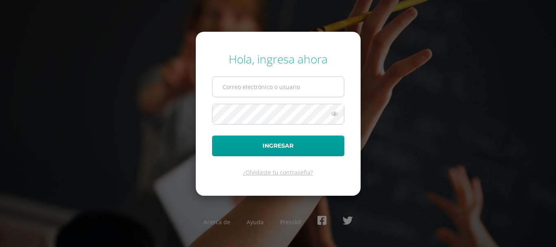
type input "20192311"
click at [286, 92] on input "20192311" at bounding box center [279, 87] width 132 height 20
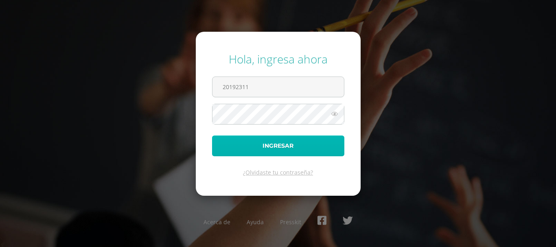
click at [226, 148] on button "Ingresar" at bounding box center [278, 146] width 132 height 21
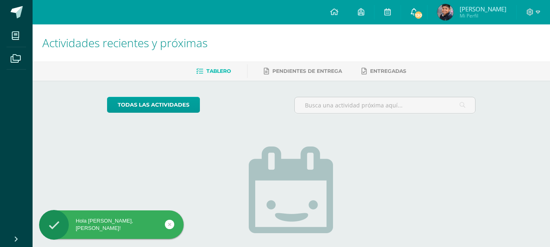
click at [421, 14] on span "130" at bounding box center [418, 15] width 9 height 9
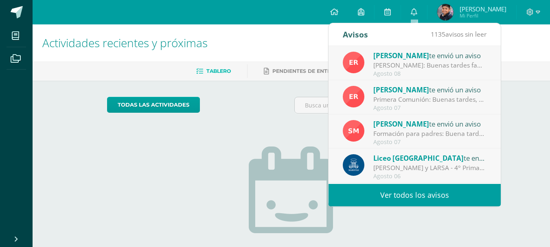
click at [354, 61] on img at bounding box center [354, 63] width 22 height 22
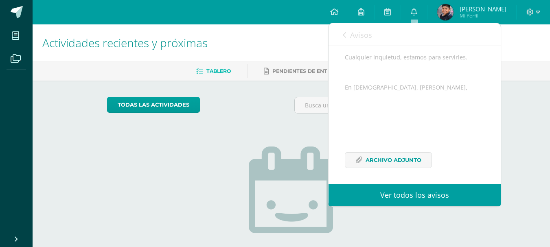
scroll to position [149, 0]
click at [369, 153] on span "Archivo Adjunto" at bounding box center [394, 157] width 56 height 15
click at [234, 148] on div "No tienes actividades Échale un vistazo a los demás períodos o sal y disfruta d…" at bounding box center [291, 213] width 163 height 186
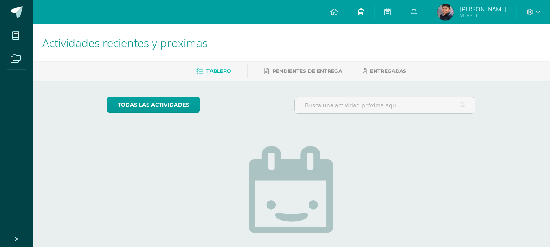
click at [358, 13] on icon at bounding box center [361, 11] width 7 height 7
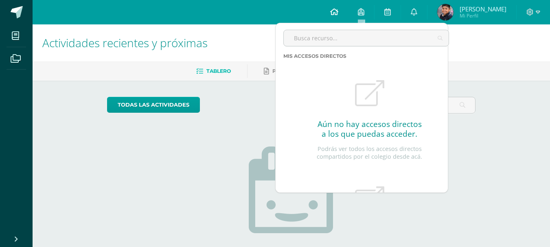
click at [339, 15] on link at bounding box center [335, 12] width 28 height 24
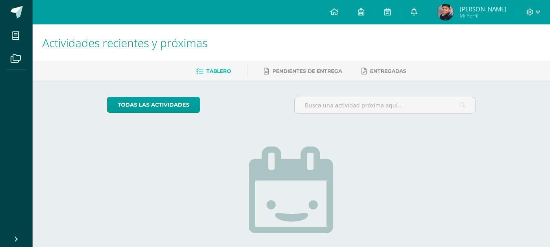
click at [416, 10] on icon at bounding box center [414, 11] width 7 height 7
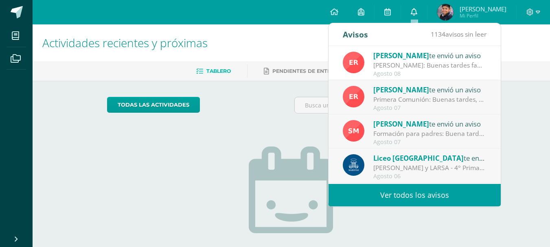
click at [416, 10] on icon at bounding box center [414, 11] width 7 height 7
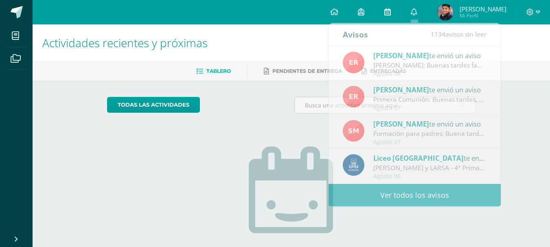
click at [391, 10] on icon at bounding box center [388, 11] width 7 height 7
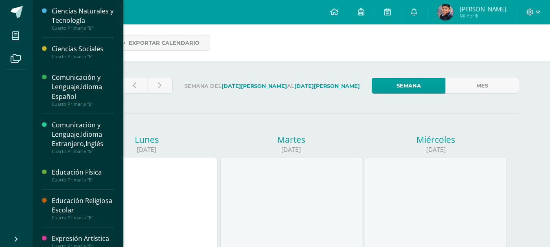
click at [49, 19] on div at bounding box center [47, 19] width 10 height 24
click at [77, 16] on div "Ciencias Naturales y Tecnología" at bounding box center [83, 16] width 62 height 19
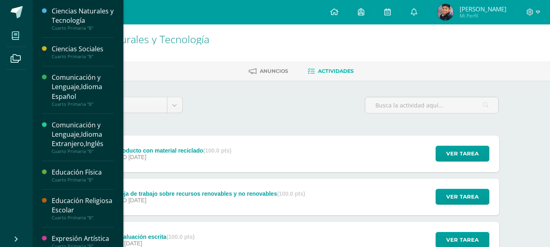
click at [14, 35] on icon at bounding box center [15, 36] width 7 height 8
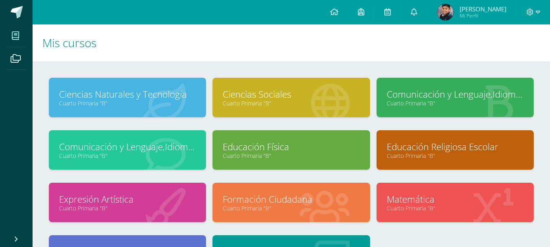
click at [328, 46] on h1 "Mis cursos" at bounding box center [291, 42] width 498 height 37
click at [112, 147] on link "Comunicación y Lenguaje,Idioma Extranjero,Inglés" at bounding box center [127, 147] width 137 height 13
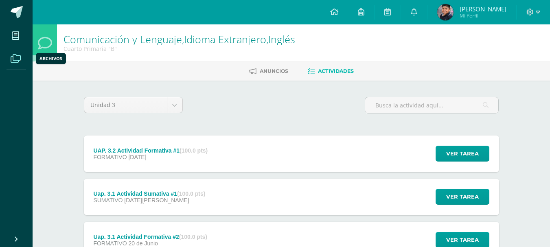
click at [22, 61] on span at bounding box center [16, 58] width 18 height 18
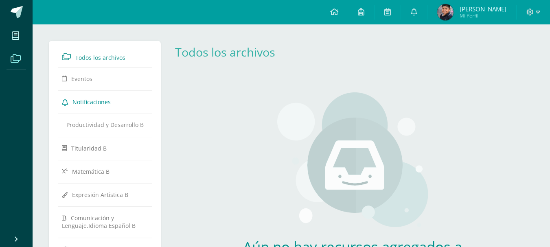
click at [81, 99] on span "Notificaciones" at bounding box center [92, 102] width 38 height 8
click at [103, 61] on span "Todos los archivos" at bounding box center [100, 58] width 50 height 8
click at [15, 57] on icon at bounding box center [16, 59] width 10 height 8
click at [417, 10] on icon at bounding box center [414, 11] width 7 height 7
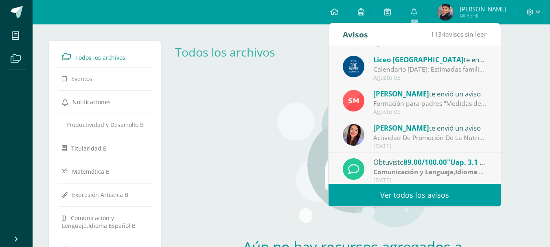
scroll to position [136, 0]
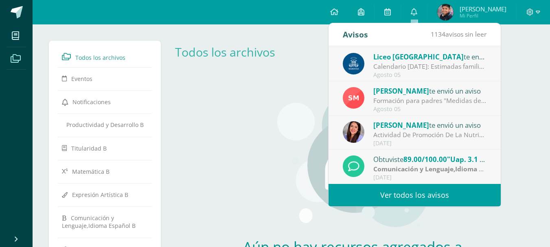
click at [404, 196] on link "Ver todos los avisos" at bounding box center [415, 195] width 172 height 22
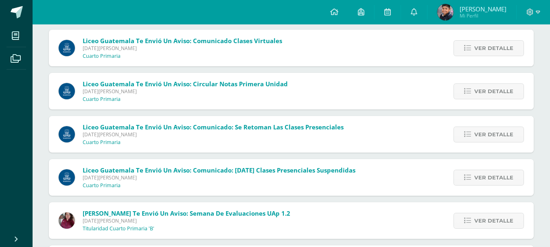
scroll to position [5450, 0]
click at [418, 9] on link at bounding box center [414, 12] width 26 height 24
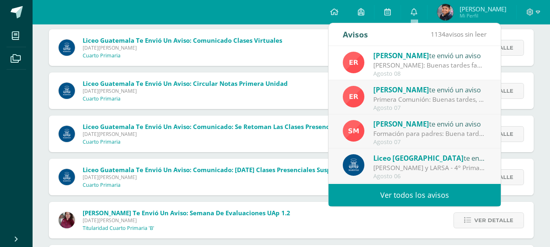
click at [402, 186] on link "Ver todos los avisos" at bounding box center [415, 195] width 172 height 22
click at [396, 196] on link "Ver todos los avisos" at bounding box center [415, 195] width 172 height 22
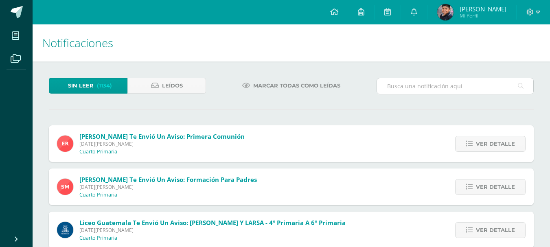
click at [431, 88] on input "text" at bounding box center [455, 86] width 156 height 16
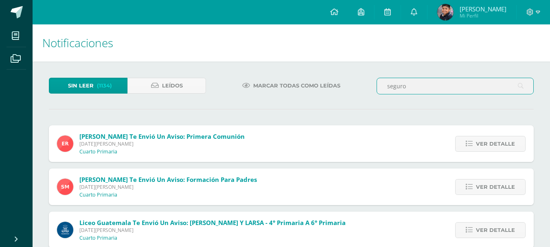
type input "seguro"
click at [432, 80] on input "seguro" at bounding box center [455, 86] width 156 height 16
click at [181, 84] on span "Leídos" at bounding box center [172, 85] width 21 height 15
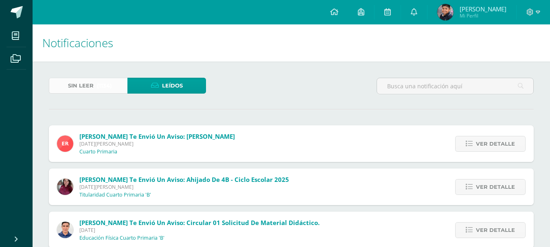
click at [97, 80] on span "(1134)" at bounding box center [104, 85] width 15 height 15
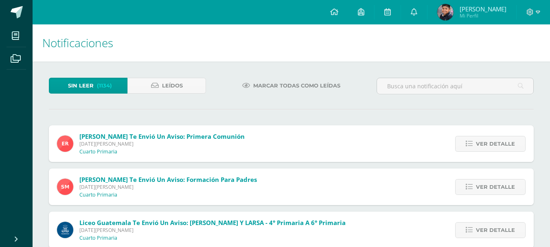
click at [298, 84] on span "Marcar todas como leídas" at bounding box center [296, 85] width 87 height 15
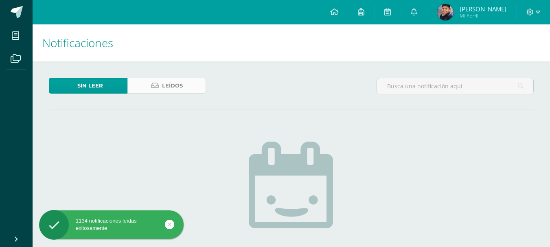
click at [157, 84] on icon at bounding box center [155, 85] width 8 height 7
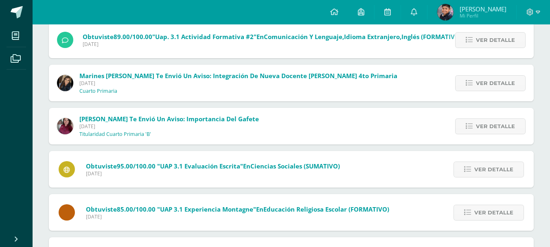
scroll to position [428, 0]
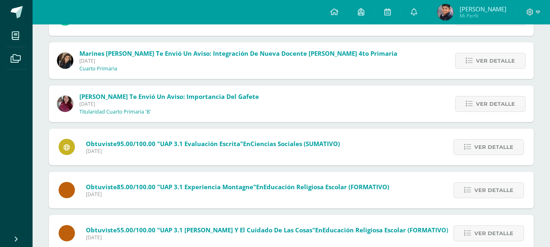
click at [259, 106] on span "[DATE]" at bounding box center [169, 104] width 180 height 7
click at [258, 96] on span "[PERSON_NAME] te envió un aviso: Importancia del gafete" at bounding box center [169, 96] width 180 height 8
click at [483, 106] on span "Ver detalle" at bounding box center [495, 104] width 39 height 15
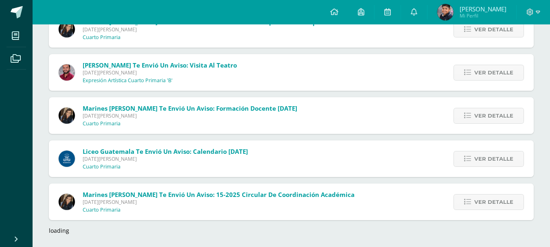
scroll to position [2653, 0]
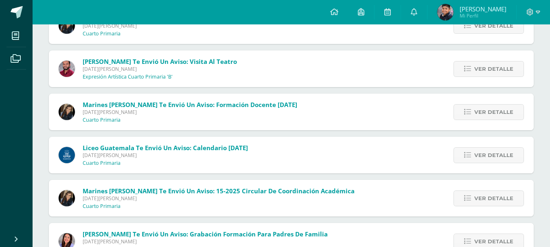
click at [502, 10] on span "[PERSON_NAME]" at bounding box center [483, 9] width 47 height 8
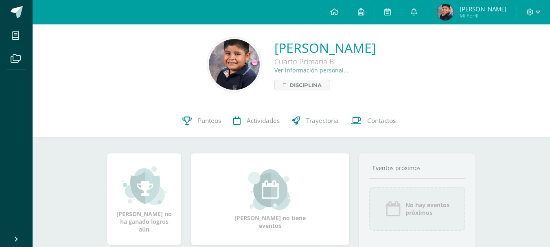
click at [277, 70] on link "Ver información personal..." at bounding box center [312, 70] width 74 height 8
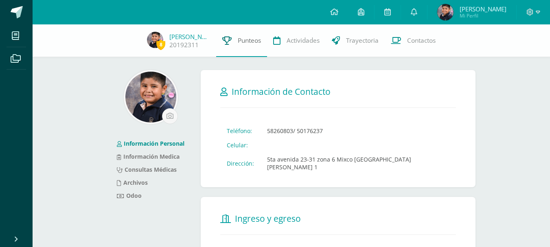
click at [255, 46] on link "Punteos" at bounding box center [241, 40] width 51 height 33
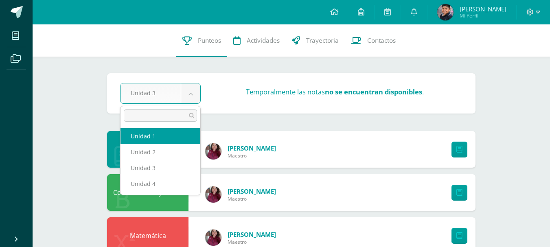
select select "Unidad 1"
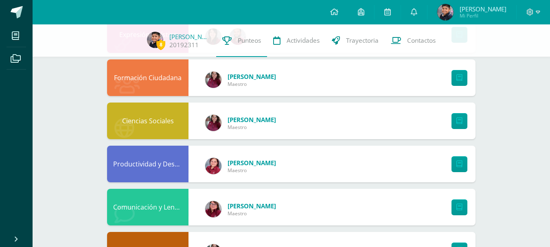
scroll to position [244, 0]
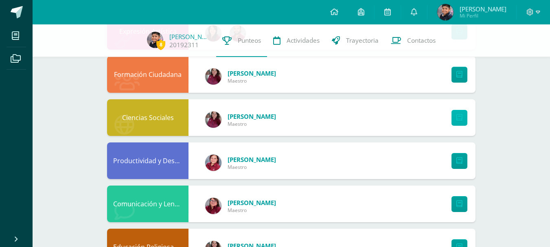
click at [460, 121] on icon at bounding box center [460, 117] width 6 height 7
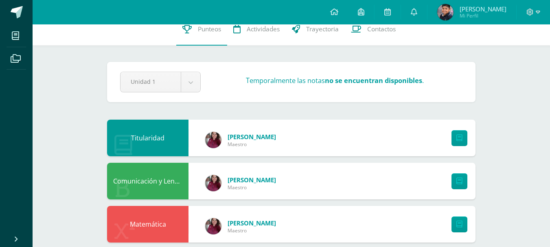
scroll to position [0, 0]
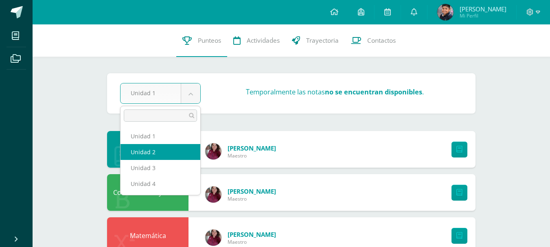
select select "Unidad 2"
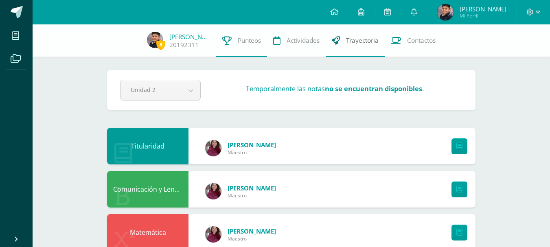
click at [354, 32] on link "Trayectoria" at bounding box center [355, 40] width 59 height 33
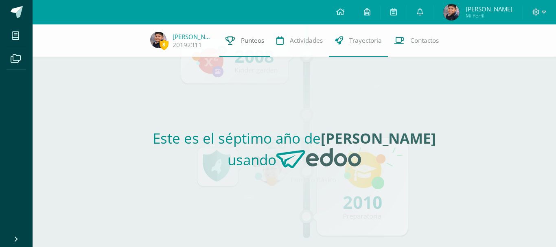
click at [251, 47] on link "Punteos" at bounding box center [245, 40] width 51 height 33
